Goal: Task Accomplishment & Management: Manage account settings

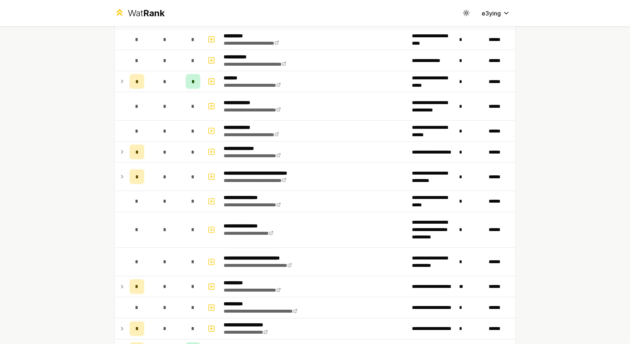
scroll to position [748, 0]
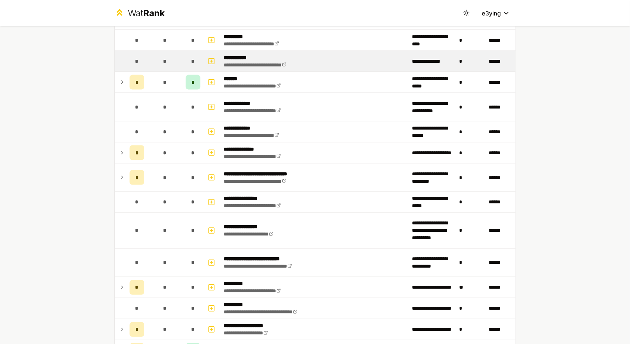
click at [147, 60] on td "*" at bounding box center [164, 61] width 35 height 21
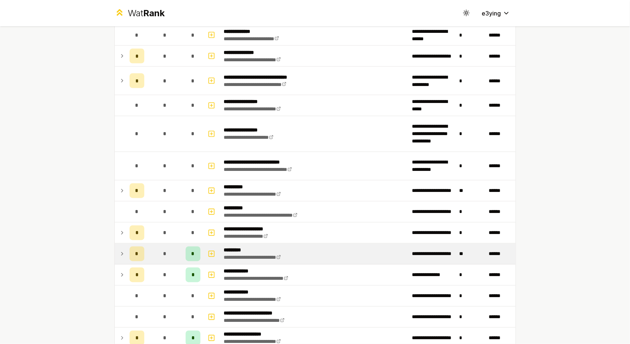
scroll to position [845, 0]
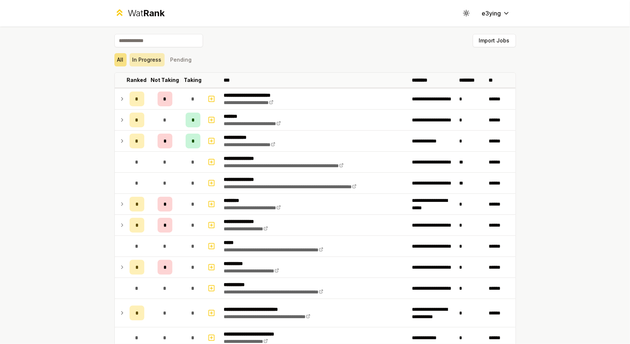
click at [153, 62] on button "In Progress" at bounding box center [147, 59] width 35 height 13
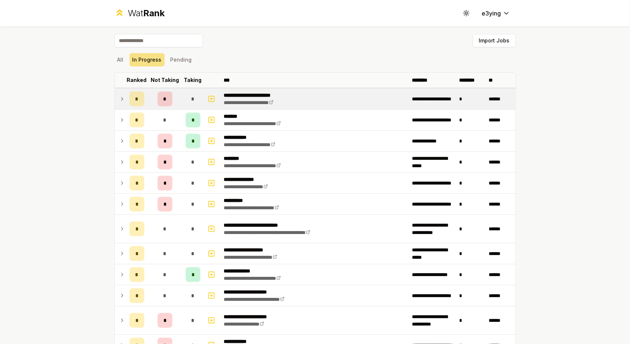
click at [176, 101] on td "*" at bounding box center [164, 99] width 35 height 21
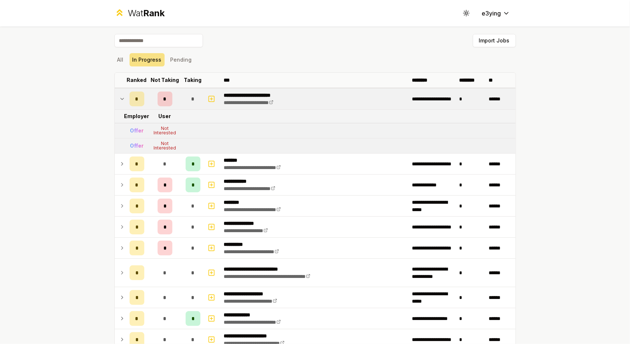
click at [176, 101] on td "*" at bounding box center [164, 99] width 35 height 21
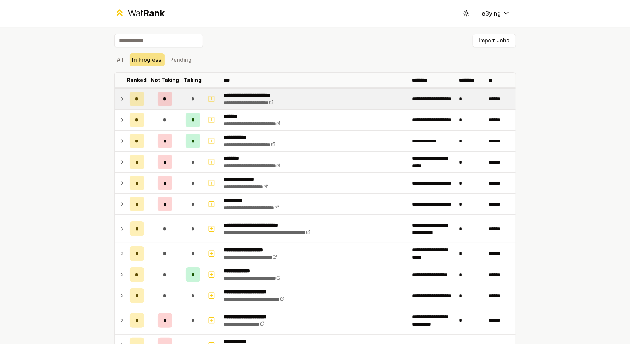
click at [176, 101] on td "*" at bounding box center [164, 99] width 35 height 21
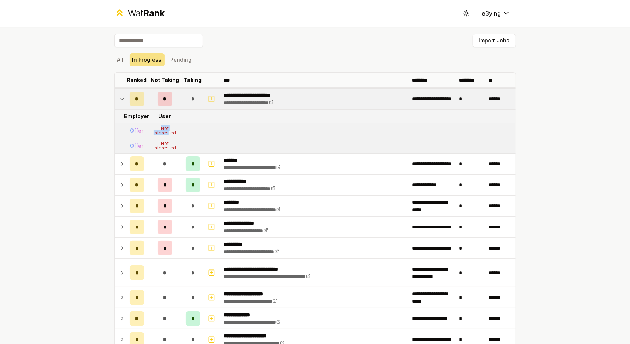
drag, startPoint x: 165, startPoint y: 133, endPoint x: 158, endPoint y: 129, distance: 8.4
click at [158, 129] on div "Not Interested" at bounding box center [165, 130] width 30 height 9
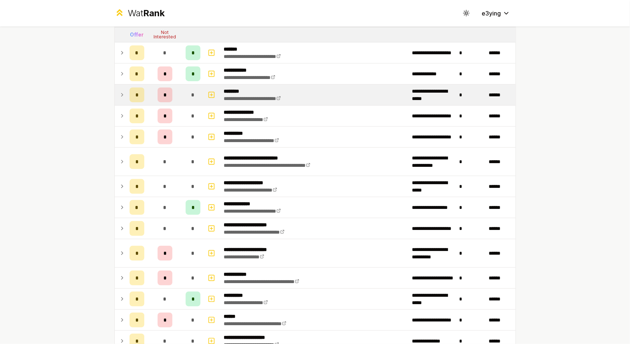
scroll to position [113, 0]
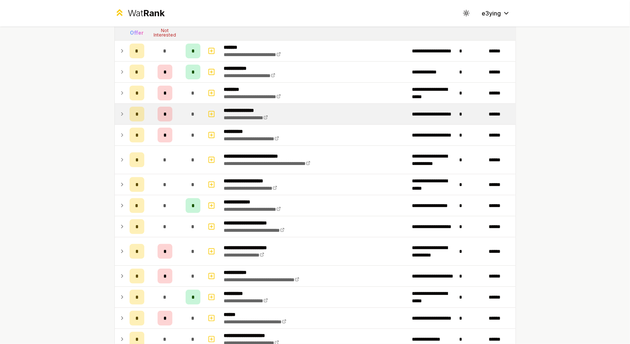
click at [116, 118] on td at bounding box center [121, 114] width 12 height 21
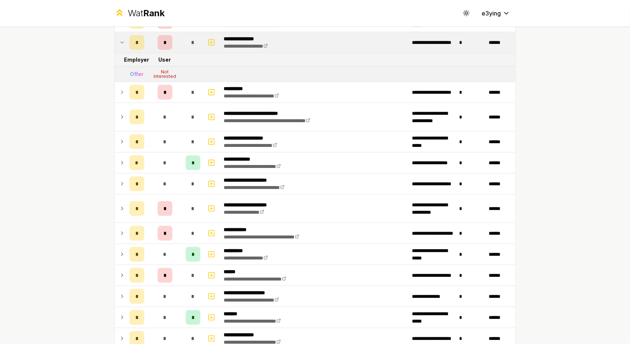
scroll to position [185, 0]
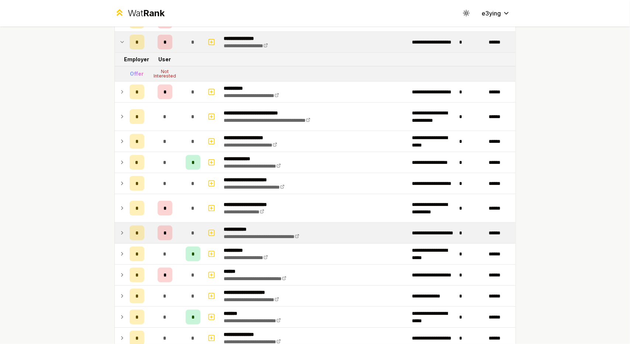
click at [148, 223] on td "*" at bounding box center [164, 233] width 35 height 21
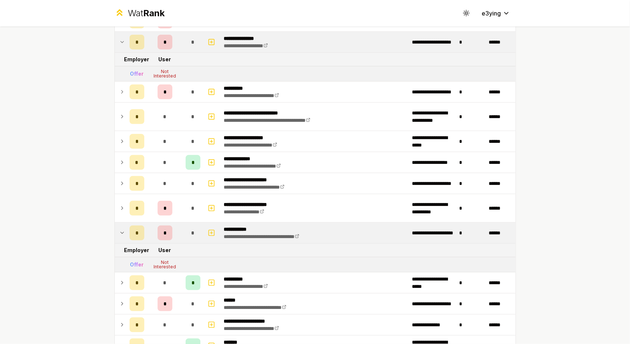
click at [148, 223] on td "*" at bounding box center [164, 233] width 35 height 21
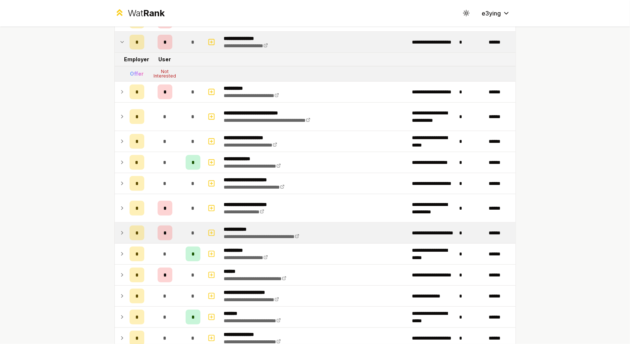
scroll to position [296, 0]
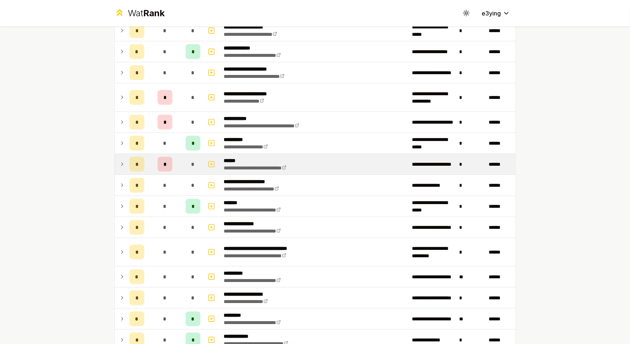
click at [168, 169] on td "*" at bounding box center [164, 164] width 35 height 21
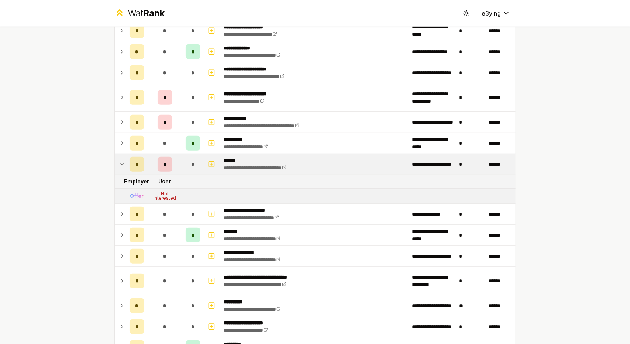
click at [168, 169] on td "*" at bounding box center [164, 164] width 35 height 21
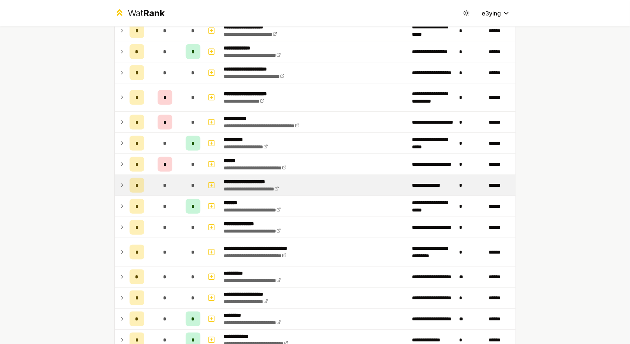
click at [169, 186] on td "*" at bounding box center [164, 185] width 35 height 21
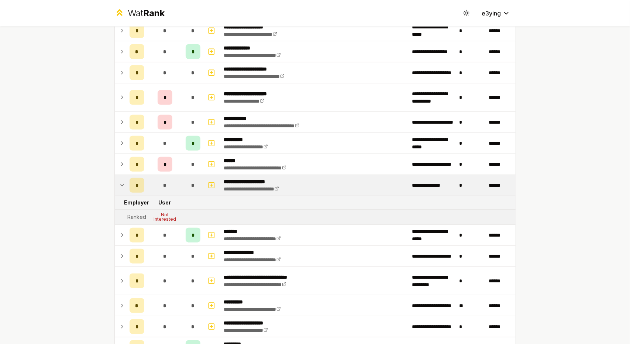
click at [169, 186] on td "*" at bounding box center [164, 185] width 35 height 21
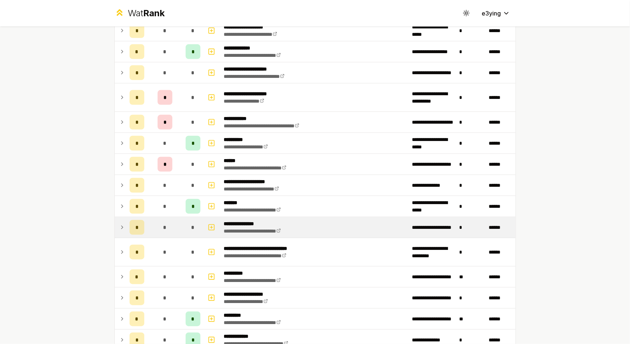
click at [175, 217] on td "*" at bounding box center [164, 227] width 35 height 21
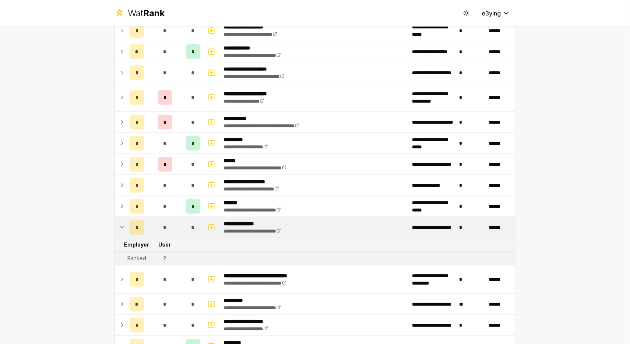
click at [175, 217] on td "*" at bounding box center [164, 227] width 35 height 21
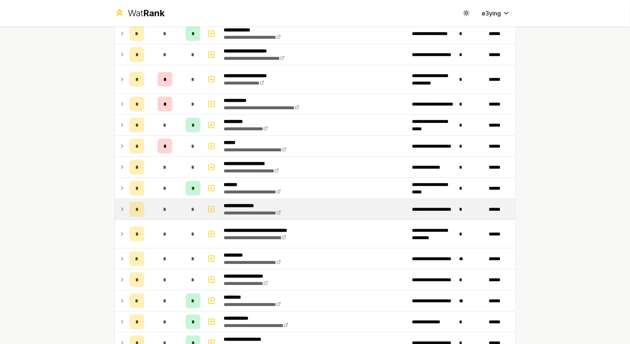
scroll to position [366, 0]
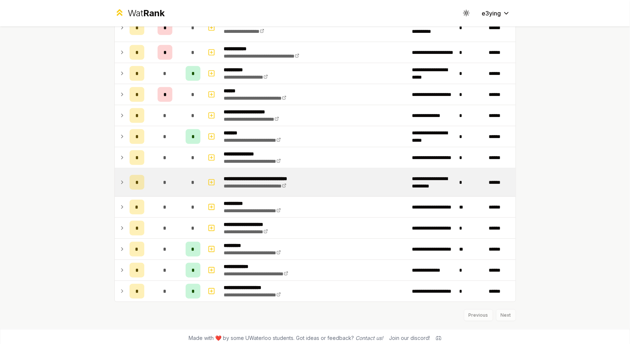
click at [170, 184] on td "*" at bounding box center [164, 182] width 35 height 28
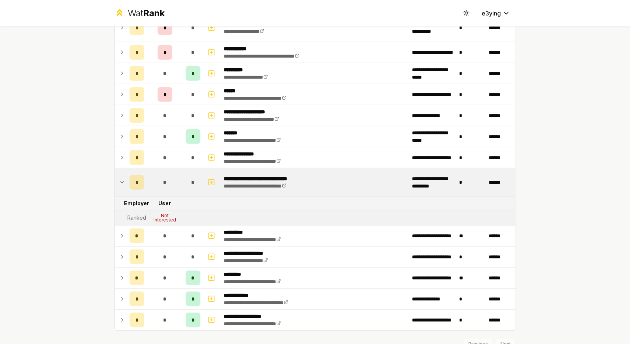
click at [170, 184] on td "*" at bounding box center [164, 182] width 35 height 28
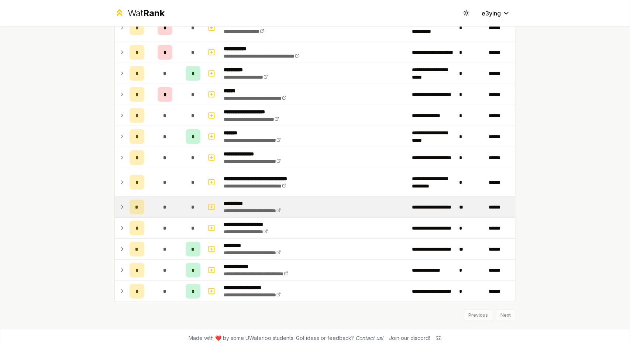
click at [178, 206] on td "*" at bounding box center [164, 207] width 35 height 21
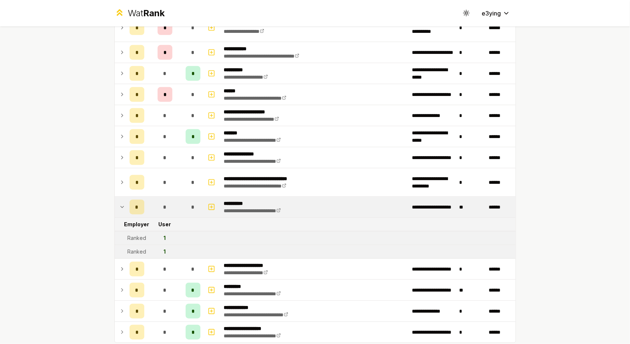
click at [178, 206] on td "*" at bounding box center [164, 207] width 35 height 21
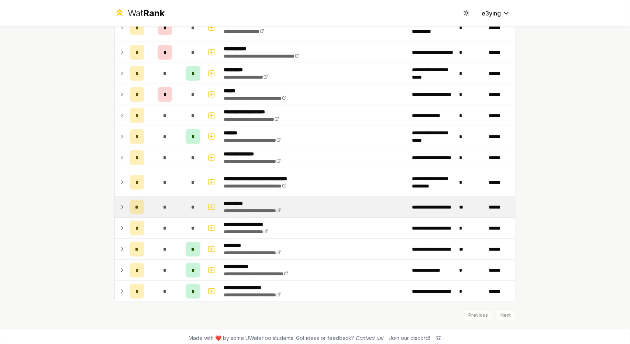
click at [178, 206] on td "*" at bounding box center [164, 207] width 35 height 21
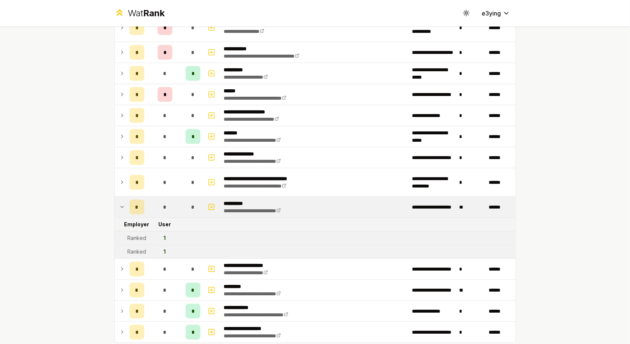
click at [178, 206] on td "*" at bounding box center [164, 207] width 35 height 21
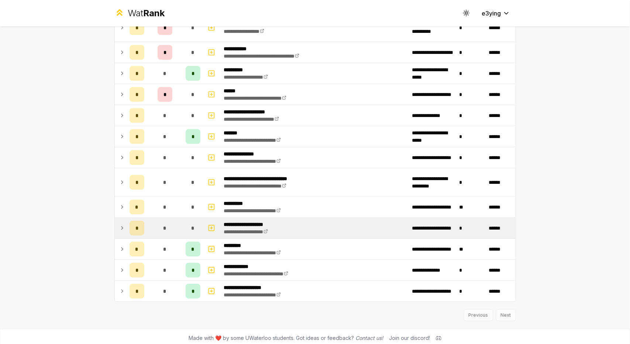
click at [171, 223] on td "*" at bounding box center [164, 228] width 35 height 21
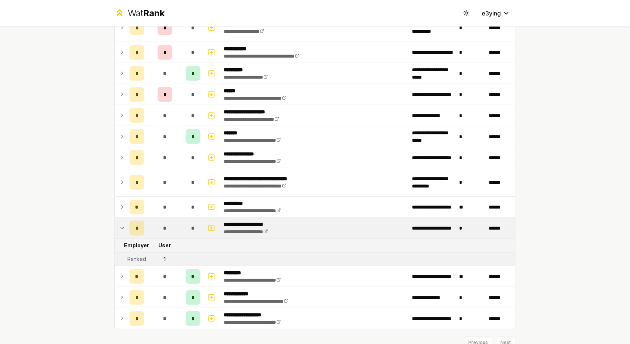
click at [171, 223] on td "*" at bounding box center [164, 228] width 35 height 21
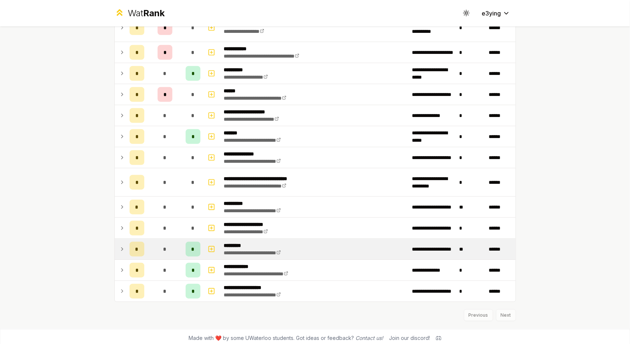
click at [158, 243] on div "*" at bounding box center [165, 249] width 15 height 15
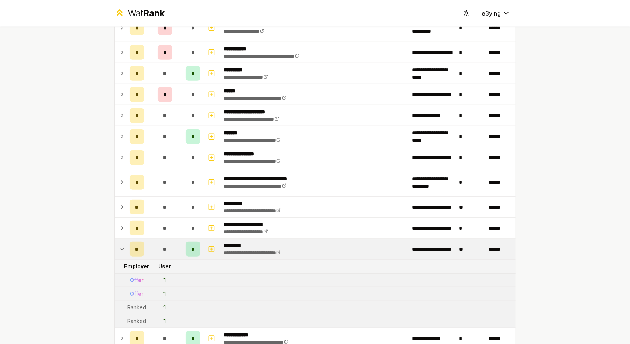
click at [158, 243] on div "*" at bounding box center [165, 249] width 15 height 15
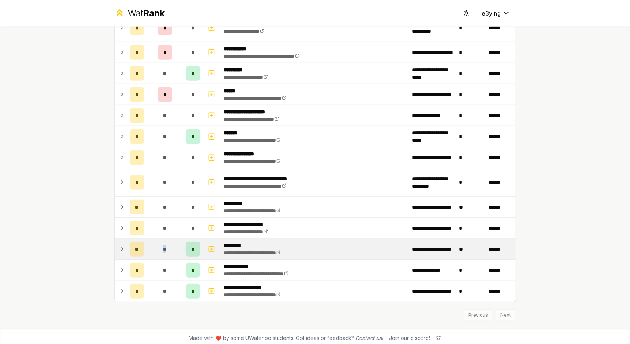
click at [154, 243] on td "*" at bounding box center [164, 249] width 35 height 21
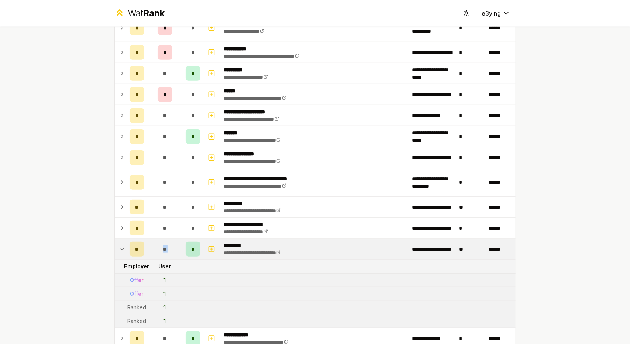
click at [154, 243] on td "*" at bounding box center [164, 249] width 35 height 21
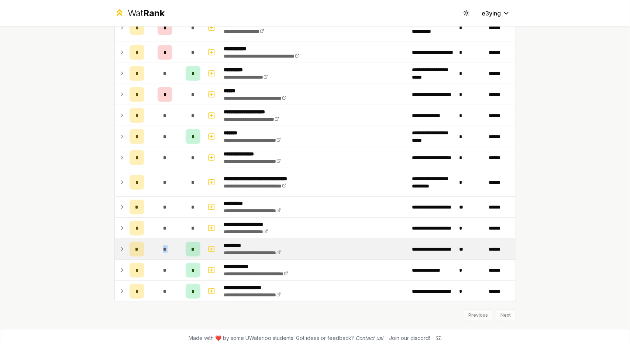
click at [149, 255] on td "*" at bounding box center [164, 249] width 35 height 21
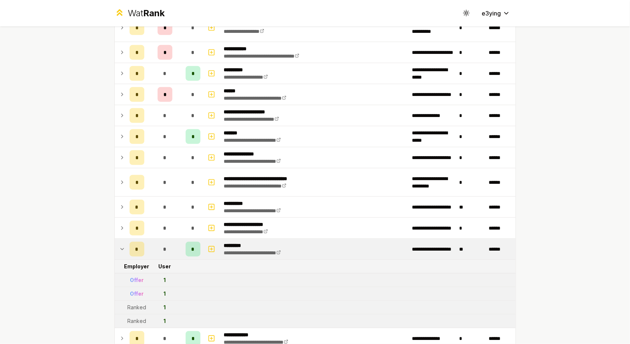
click at [149, 254] on td "*" at bounding box center [164, 249] width 35 height 21
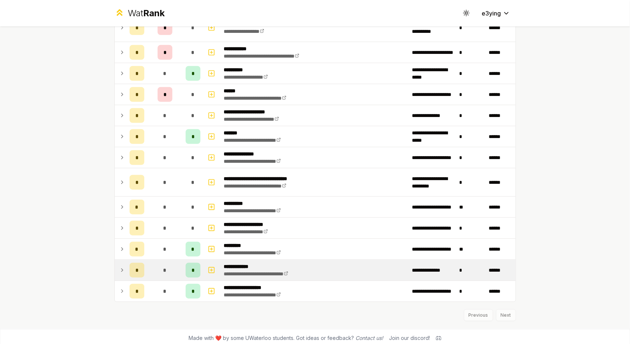
click at [142, 275] on td "*" at bounding box center [137, 270] width 21 height 21
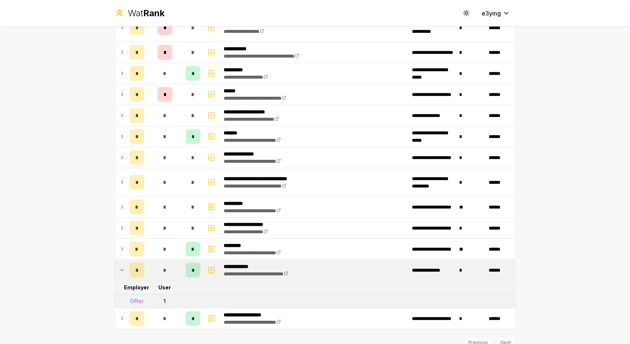
click at [143, 274] on td "*" at bounding box center [137, 270] width 21 height 21
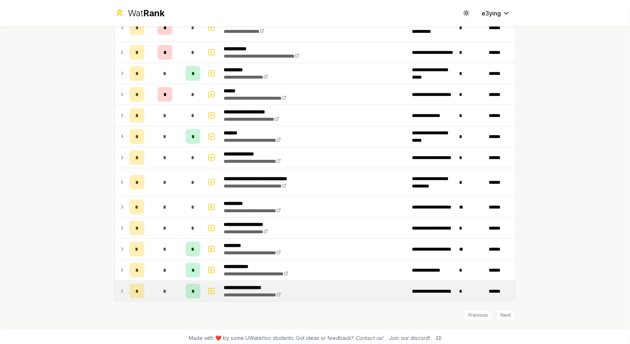
click at [171, 297] on td "*" at bounding box center [164, 291] width 35 height 21
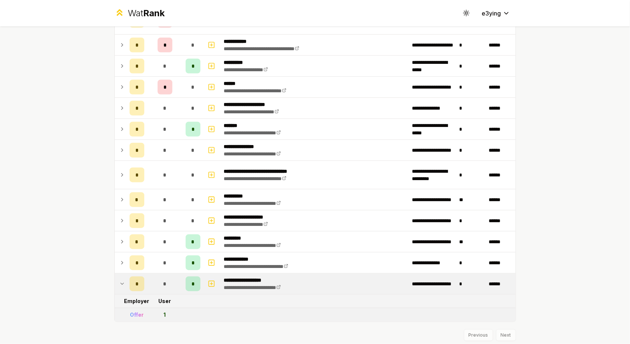
scroll to position [392, 0]
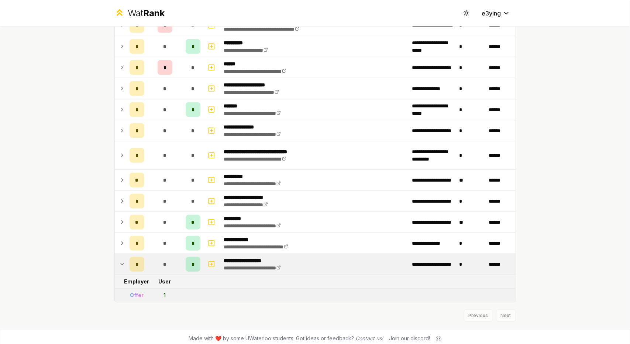
click at [152, 267] on td "*" at bounding box center [164, 264] width 35 height 21
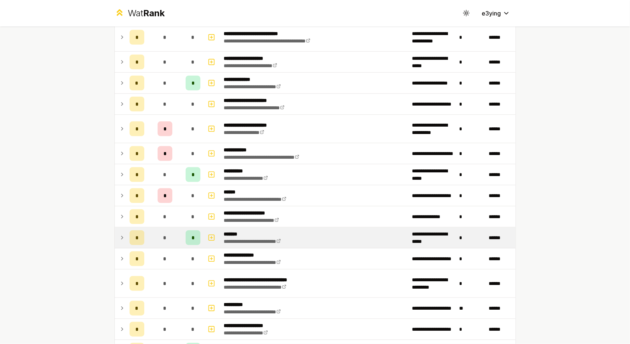
scroll to position [255, 0]
